Goal: Information Seeking & Learning: Learn about a topic

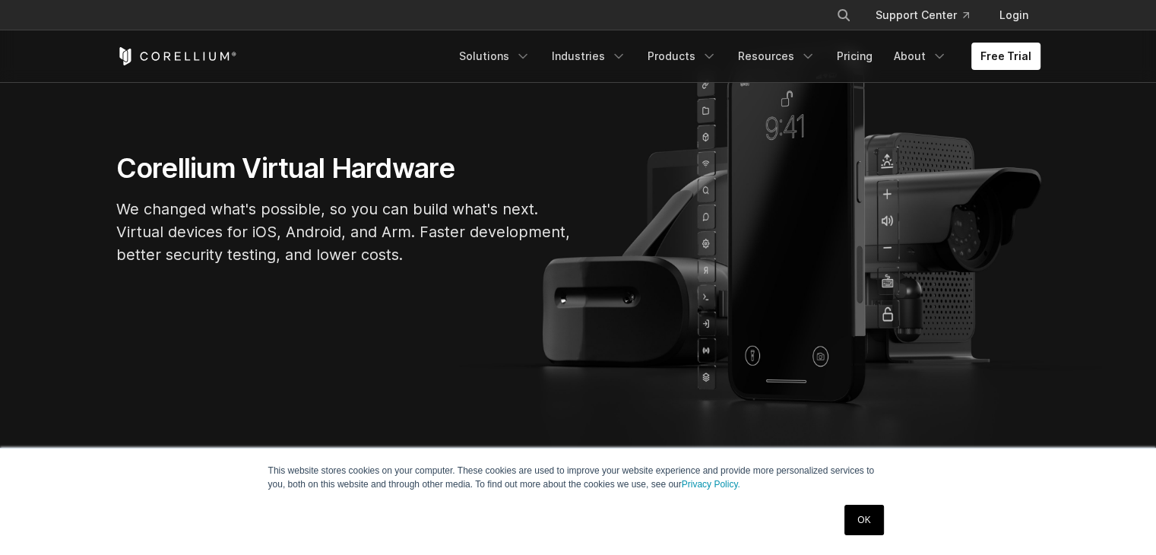
click at [873, 517] on link "OK" at bounding box center [863, 520] width 39 height 30
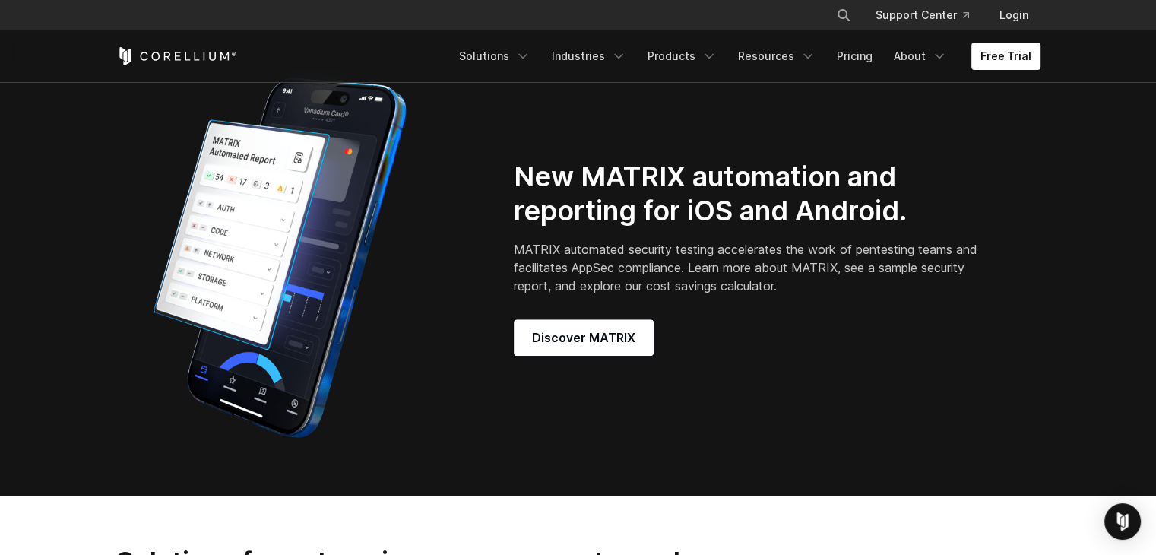
scroll to position [1216, 0]
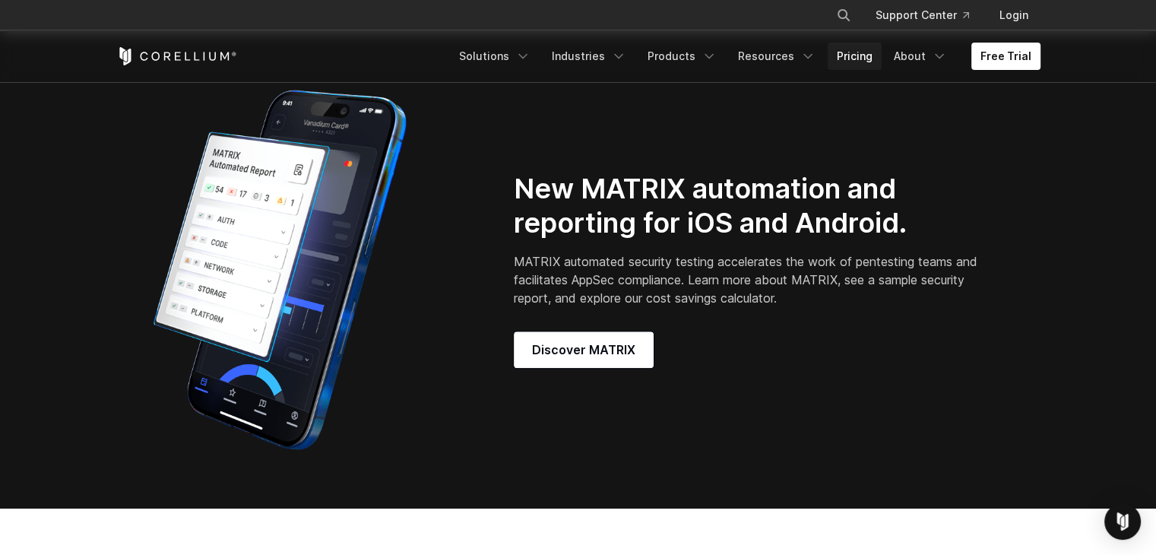
click at [859, 55] on link "Pricing" at bounding box center [855, 56] width 54 height 27
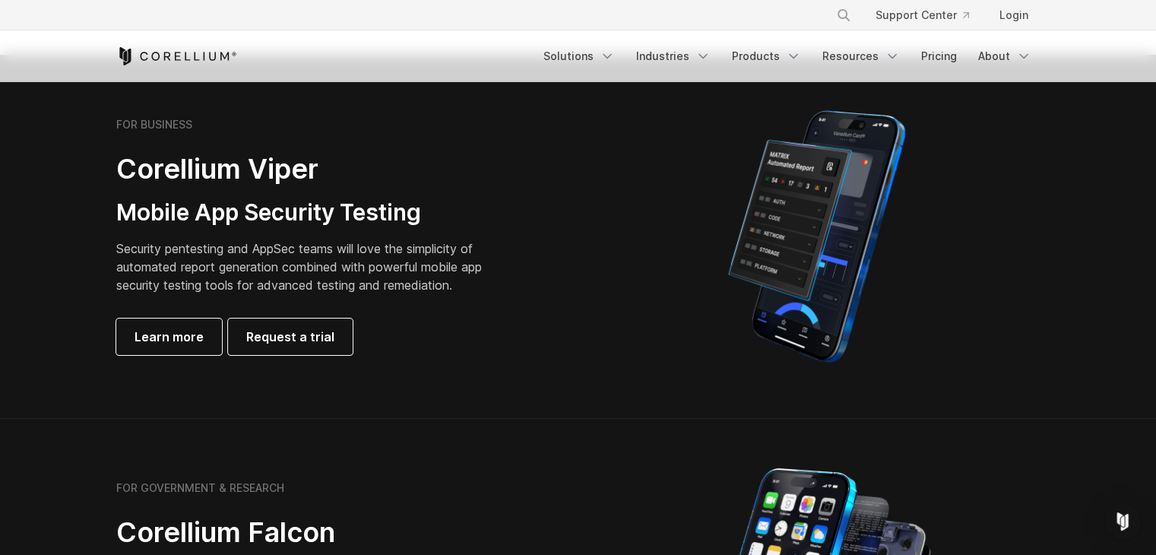
scroll to position [304, 0]
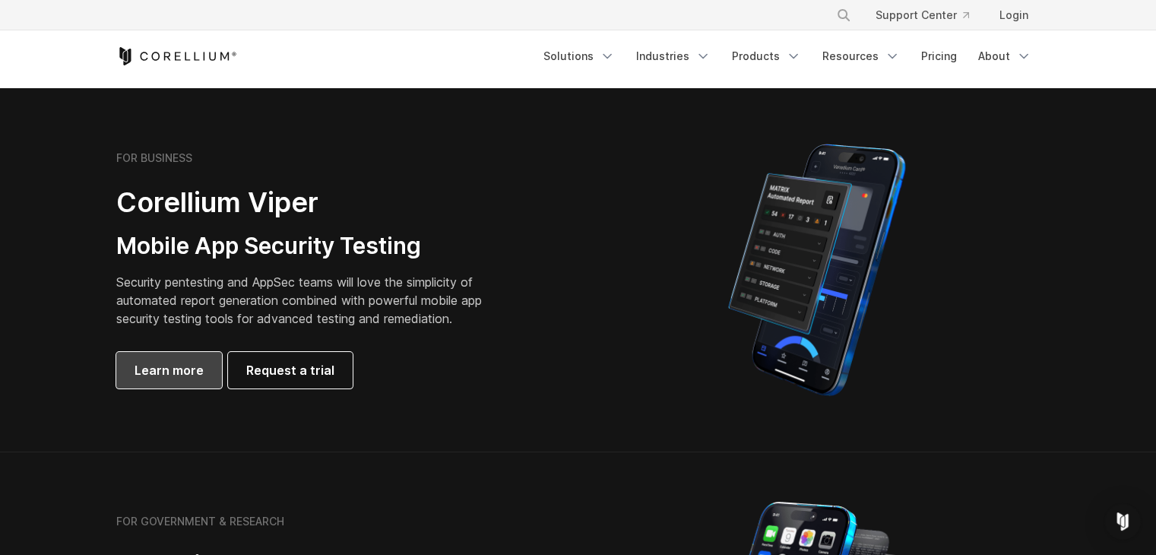
click at [192, 377] on span "Learn more" at bounding box center [169, 370] width 69 height 18
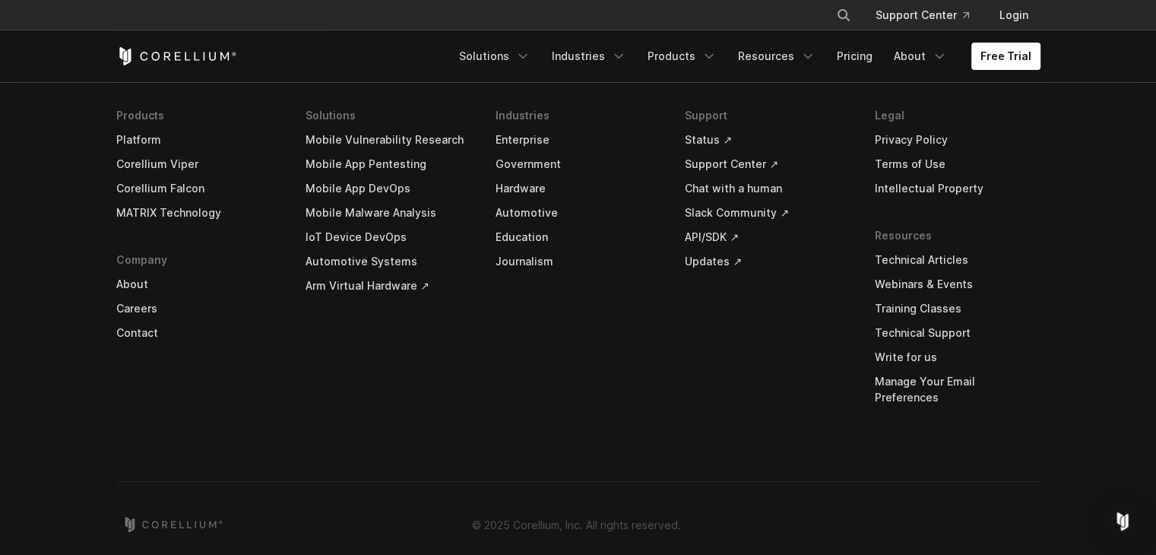
scroll to position [4638, 0]
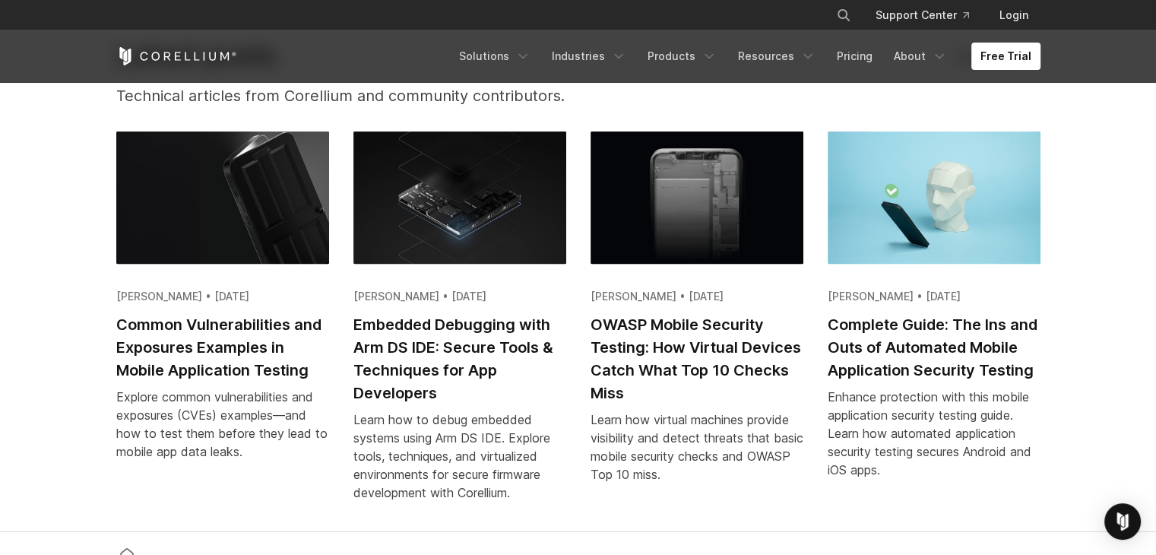
scroll to position [2888, 0]
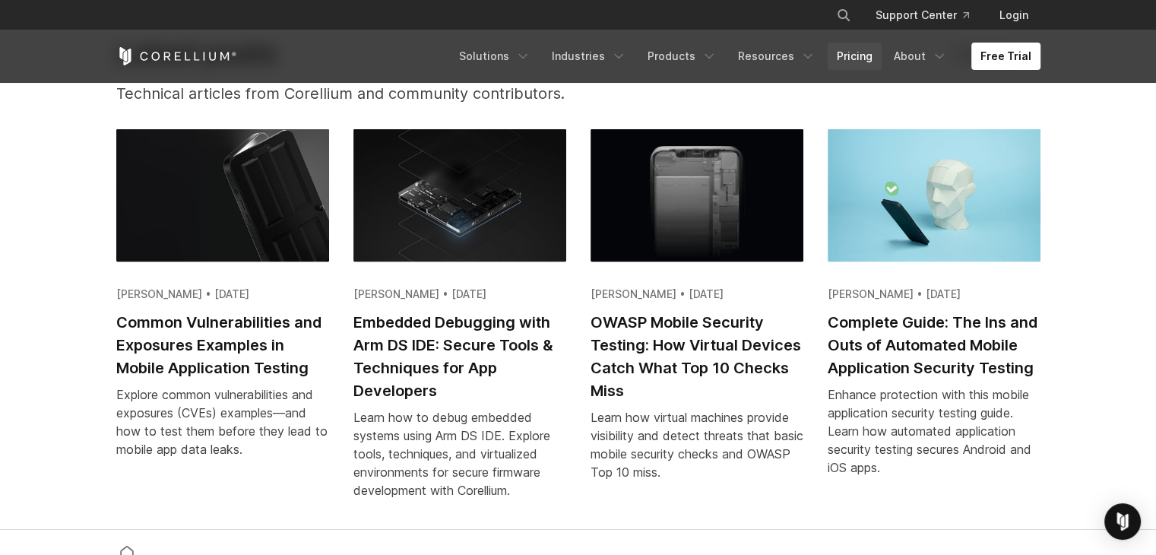
click at [857, 55] on link "Pricing" at bounding box center [855, 56] width 54 height 27
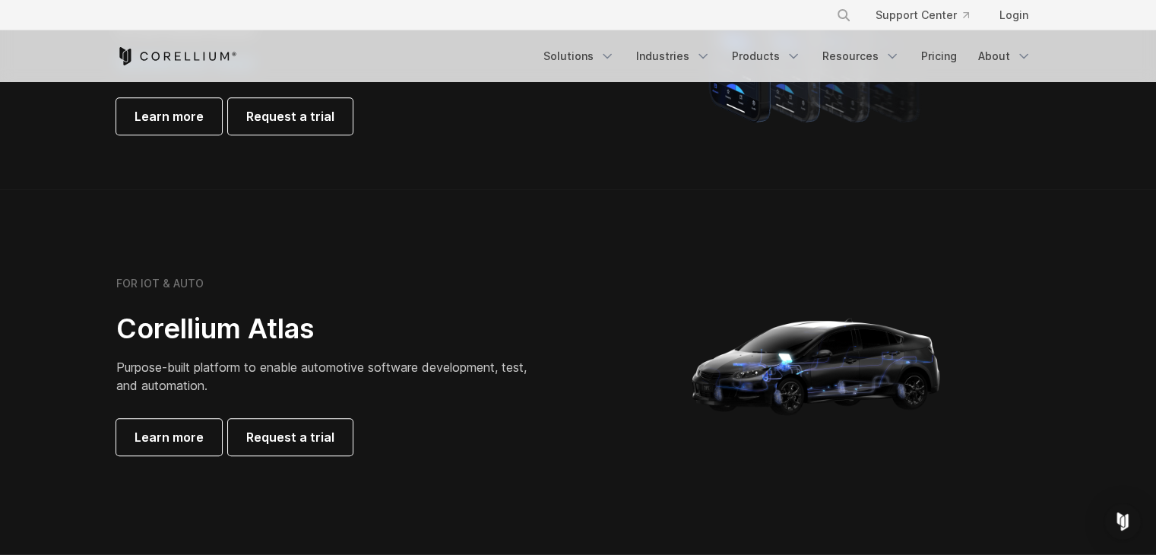
scroll to position [1444, 0]
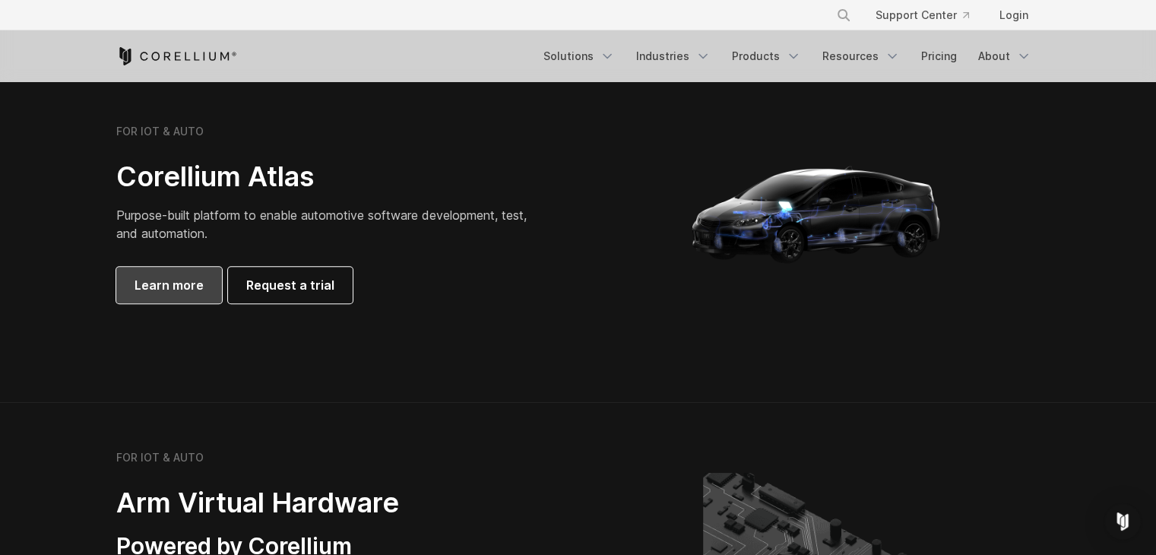
click at [185, 280] on span "Learn more" at bounding box center [169, 285] width 69 height 18
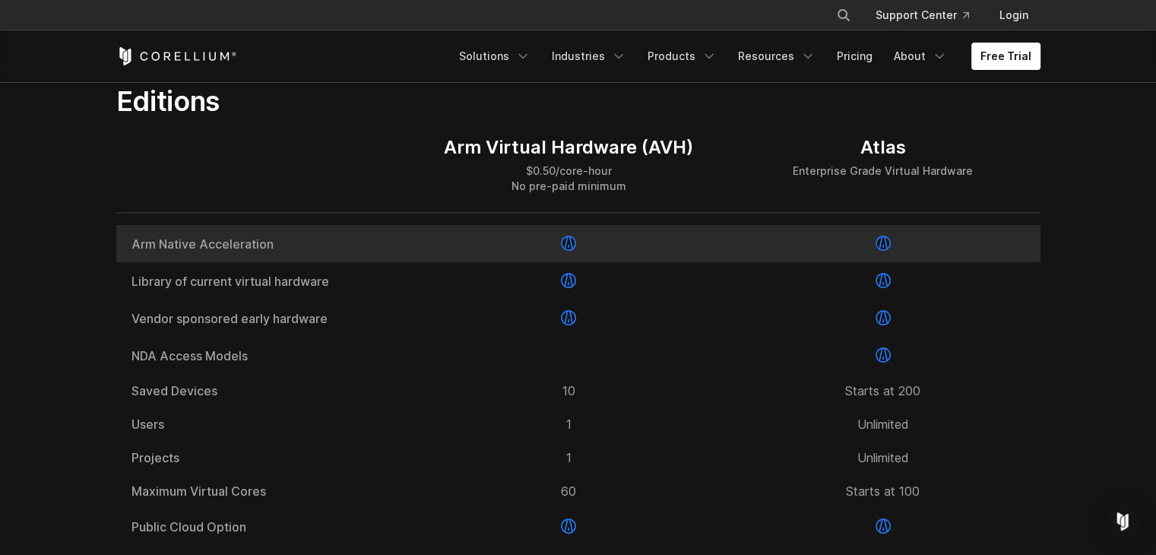
scroll to position [1976, 0]
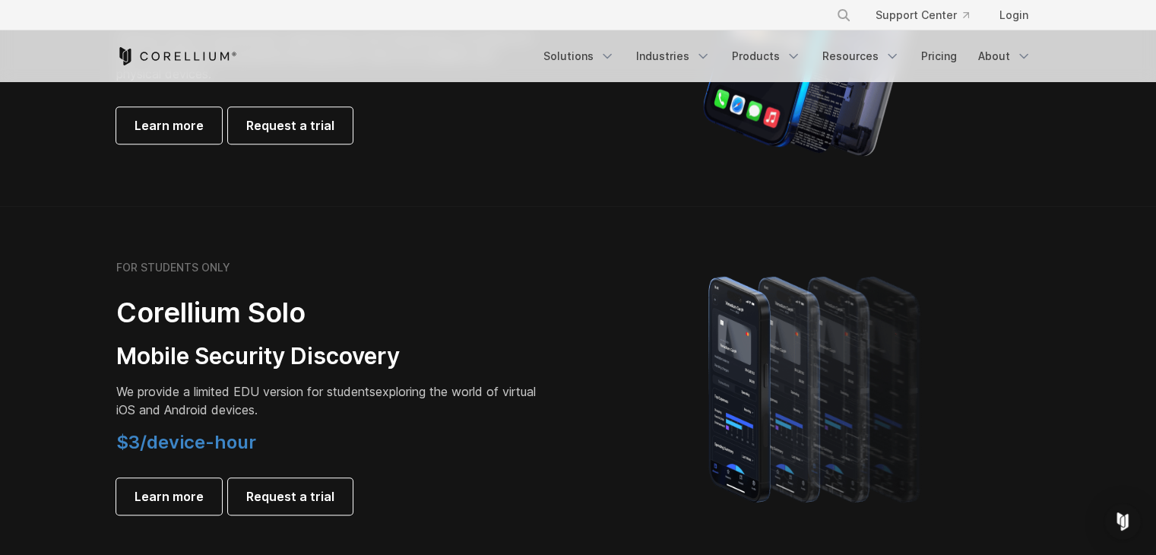
scroll to position [988, 0]
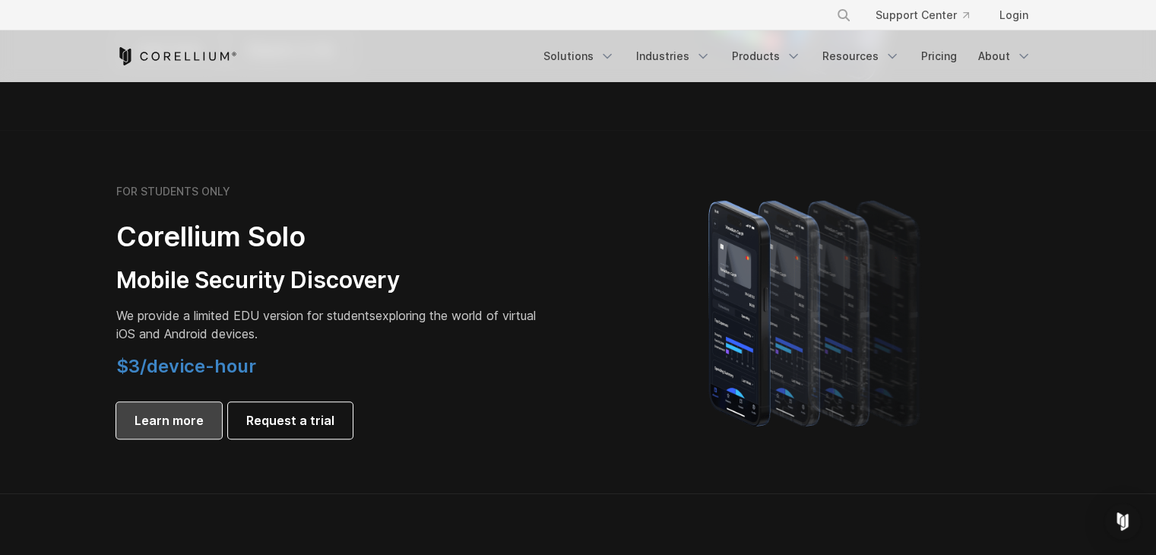
click at [176, 405] on link "Learn more" at bounding box center [169, 420] width 106 height 36
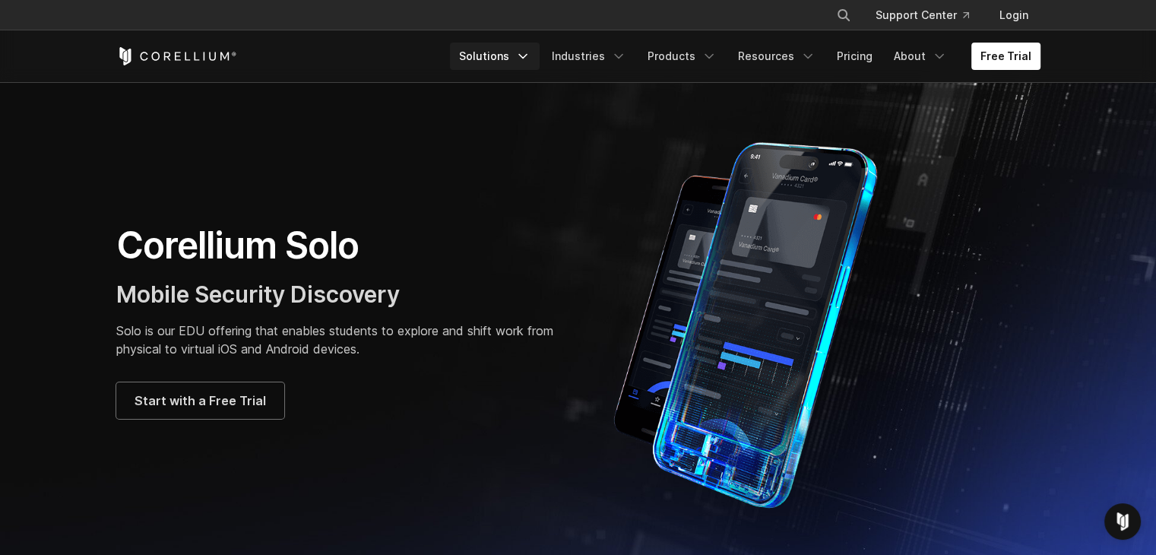
click at [515, 58] on link "Solutions" at bounding box center [495, 56] width 90 height 27
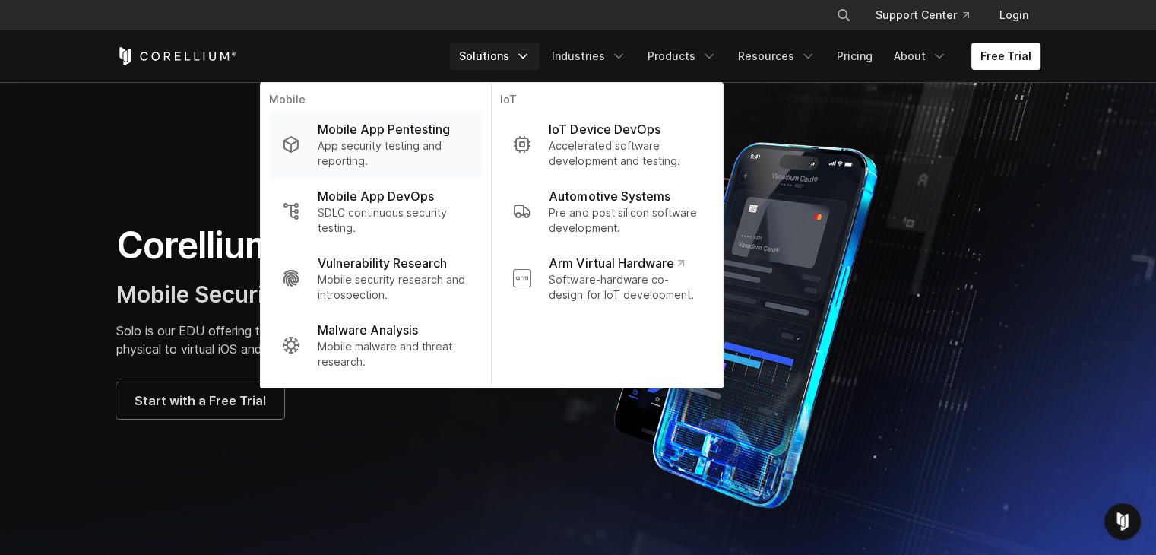
click at [410, 131] on p "Mobile App Pentesting" at bounding box center [384, 129] width 132 height 18
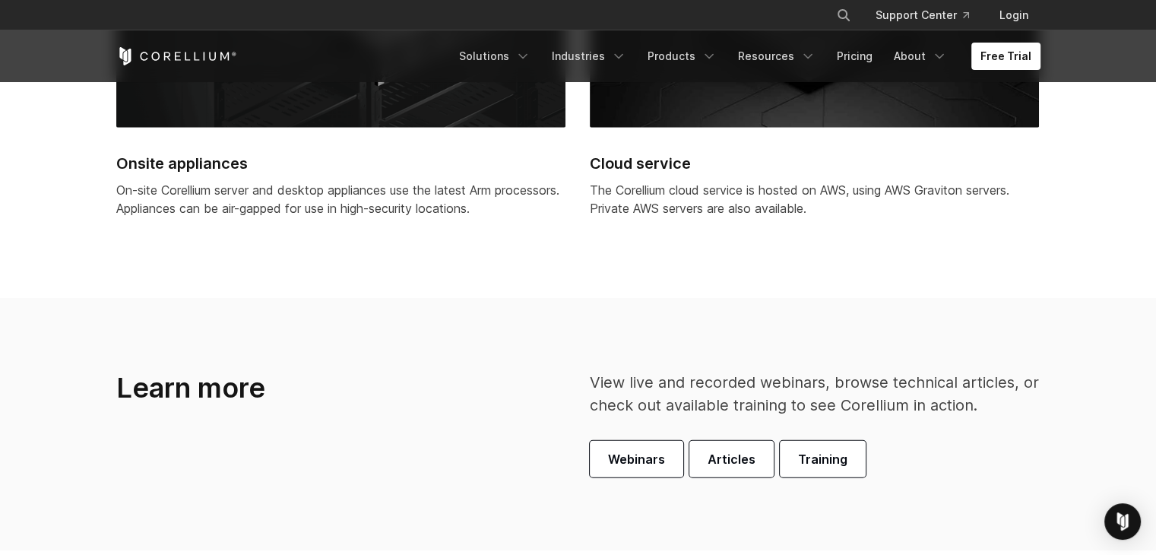
scroll to position [3724, 0]
